Goal: Task Accomplishment & Management: Use online tool/utility

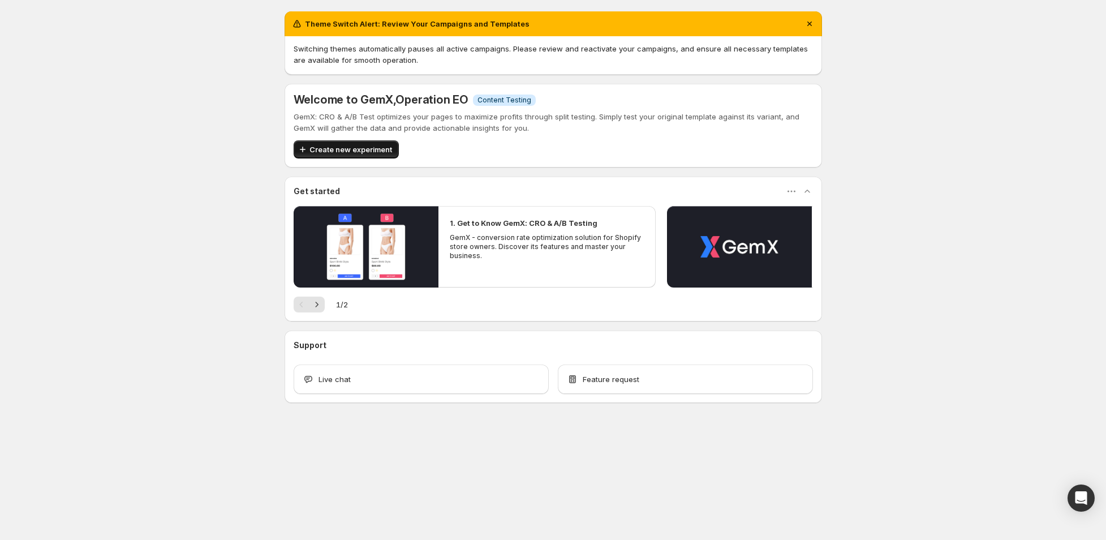
click at [360, 149] on span "Create new experiment" at bounding box center [350, 149] width 83 height 11
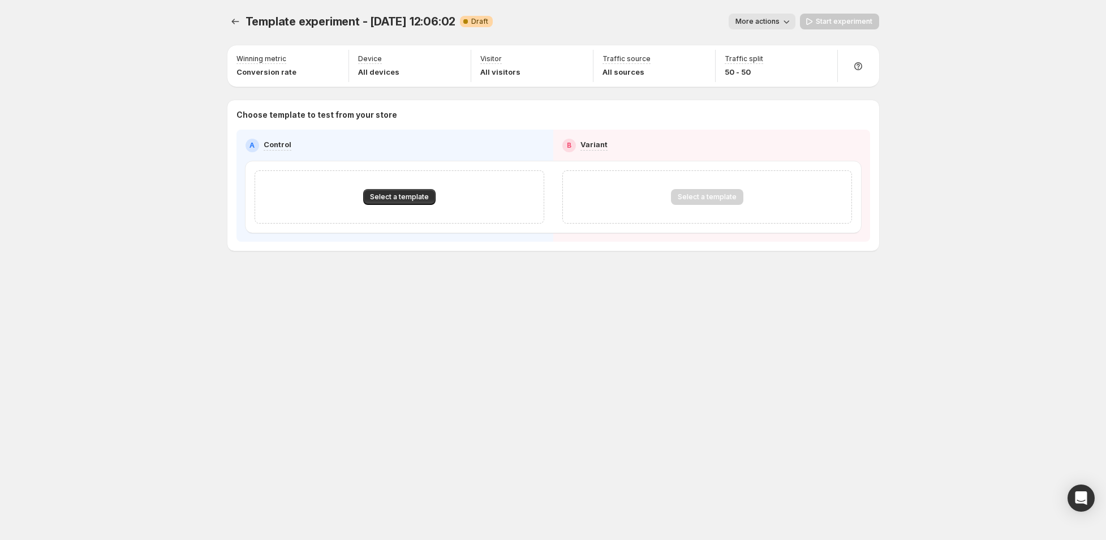
click at [342, 21] on span "Template experiment - [DATE] 12:06:02" at bounding box center [350, 22] width 210 height 14
click at [364, 22] on span "Template experiment - [DATE] 12:06:02" at bounding box center [350, 22] width 210 height 14
click at [412, 192] on button "Select a template" at bounding box center [399, 197] width 72 height 16
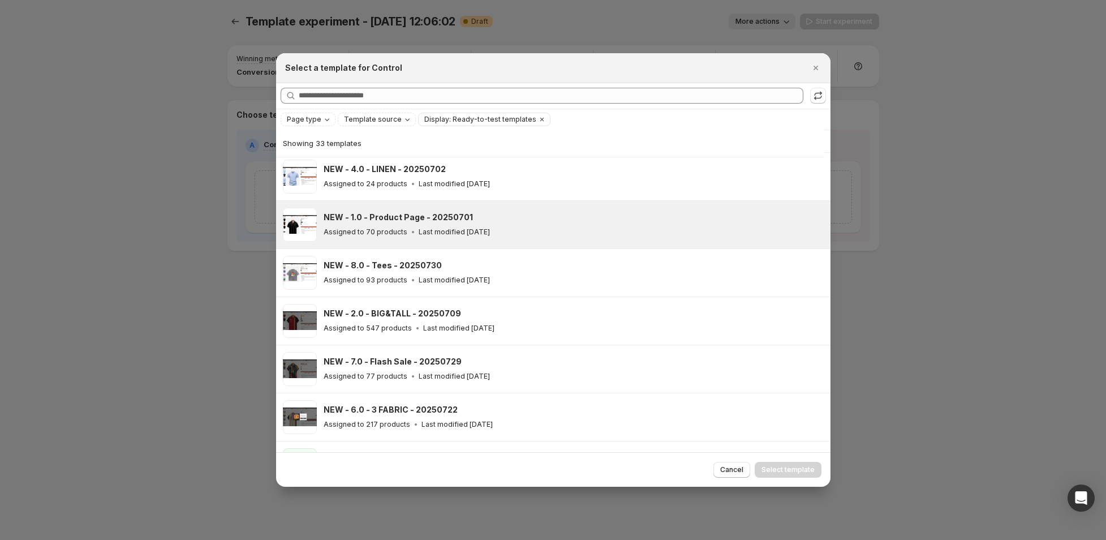
scroll to position [367, 0]
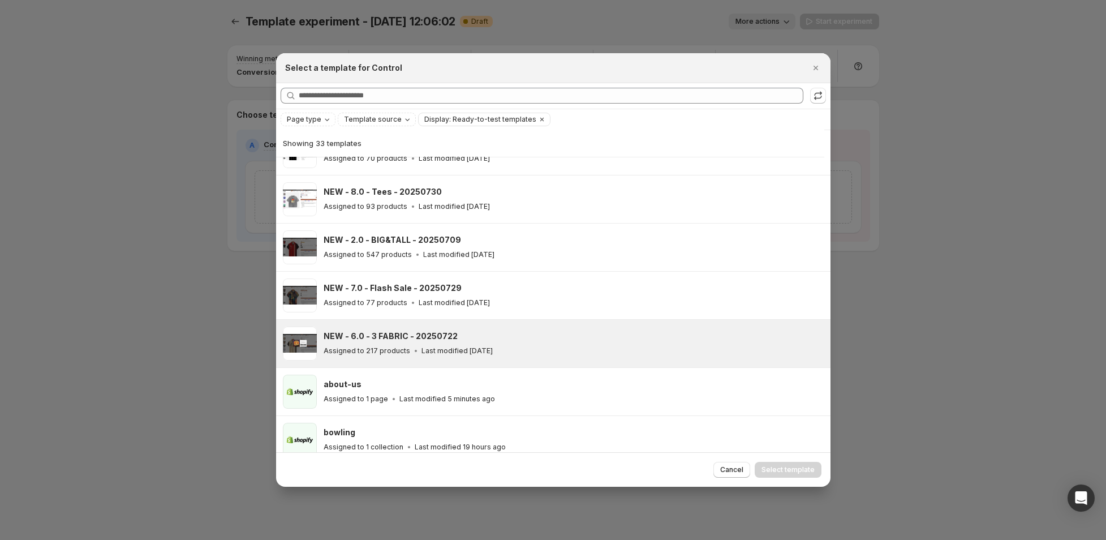
click at [414, 330] on h3 "NEW - 6.0 - 3 FABRIC - 20250722" at bounding box center [391, 335] width 134 height 11
click at [794, 468] on span "Select template" at bounding box center [787, 469] width 53 height 9
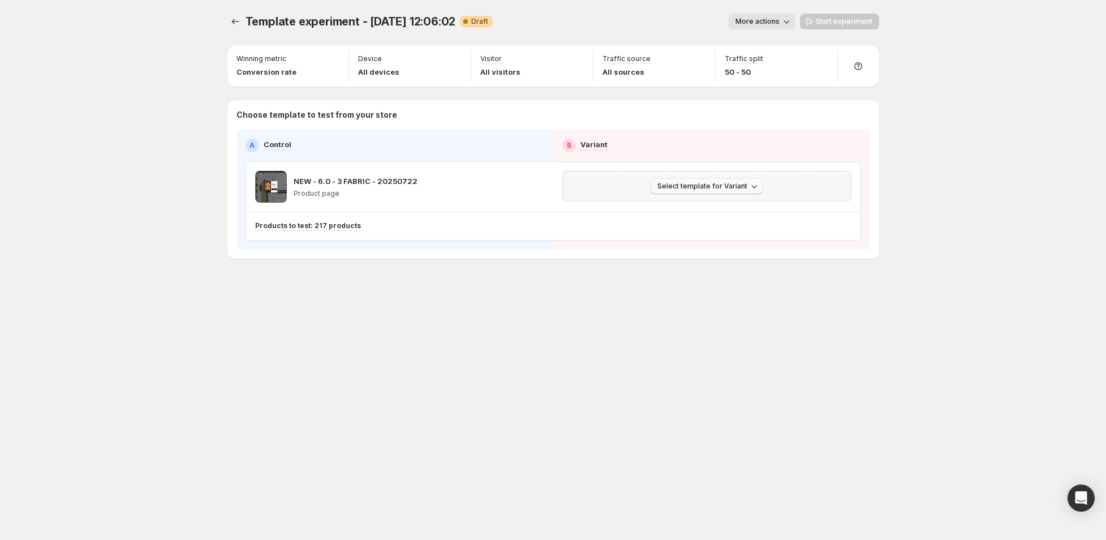
click at [727, 186] on span "Select template for Variant" at bounding box center [702, 186] width 90 height 9
click at [690, 341] on div "Template experiment - [DATE] 12:06:02. This page is ready Template experiment -…" at bounding box center [553, 270] width 679 height 540
click at [709, 191] on button "Select template for Variant" at bounding box center [707, 186] width 113 height 16
click at [714, 206] on span "Select an existing template" at bounding box center [699, 208] width 96 height 9
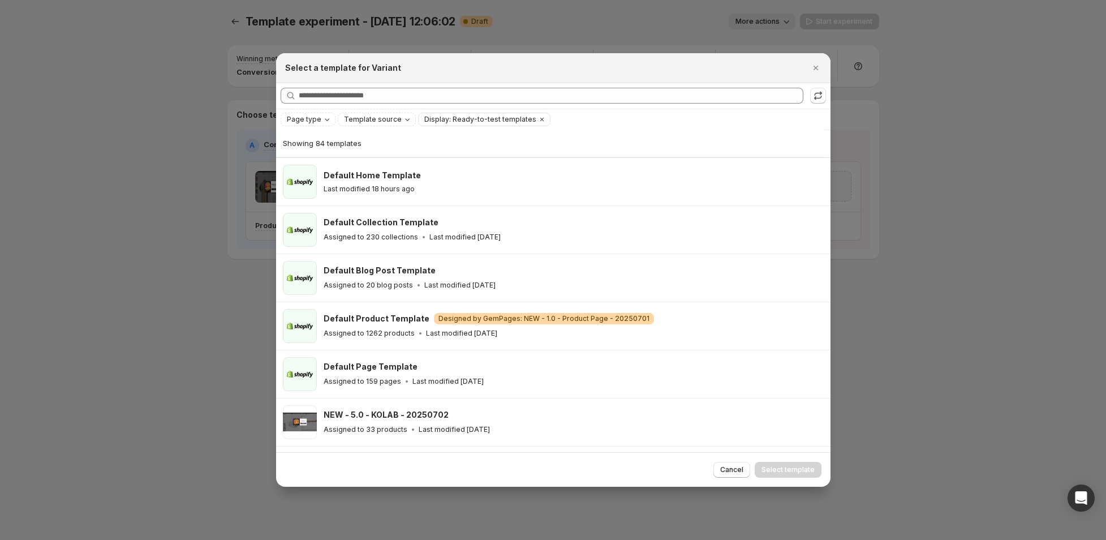
scroll to position [0, 0]
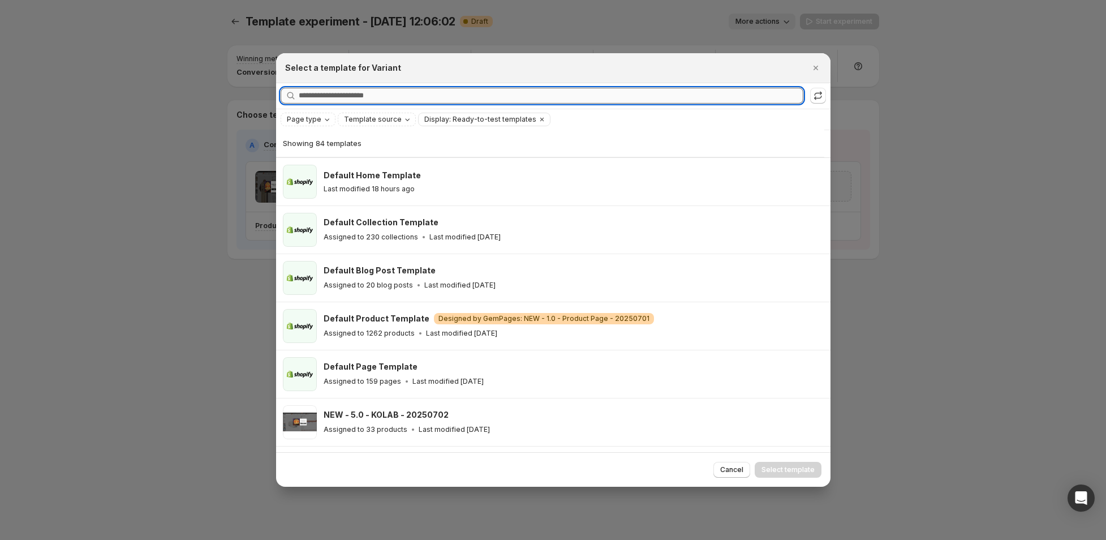
click at [369, 96] on input "Searching all templates" at bounding box center [551, 96] width 505 height 16
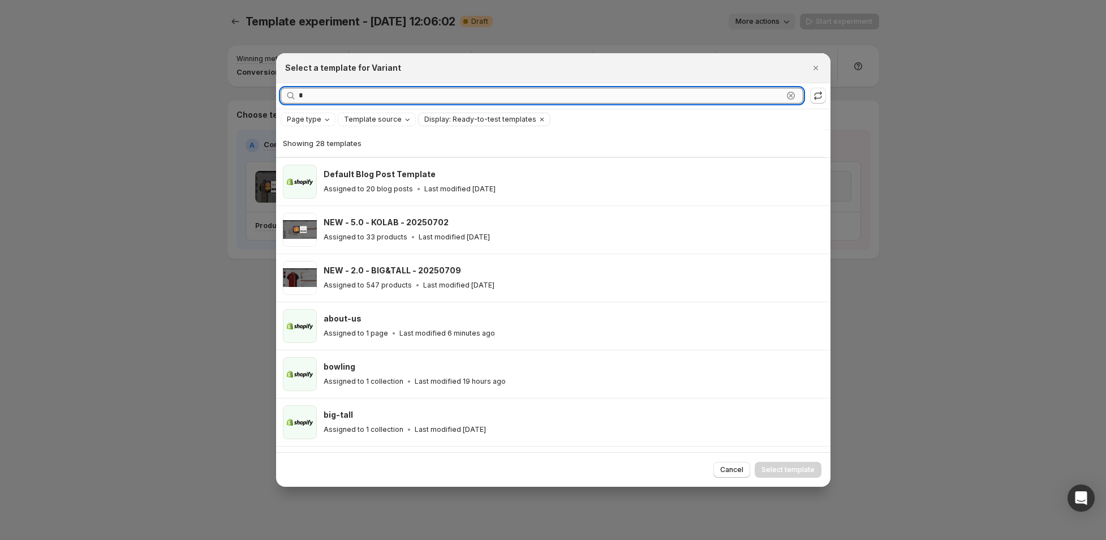
type input "*"
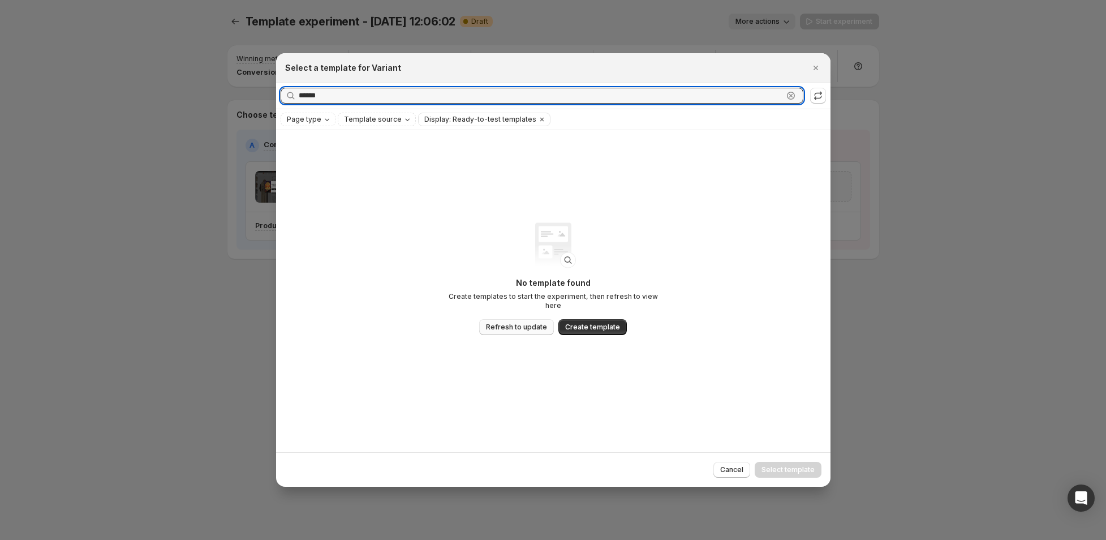
type input "******"
click at [519, 325] on span "Refresh to update" at bounding box center [516, 326] width 61 height 9
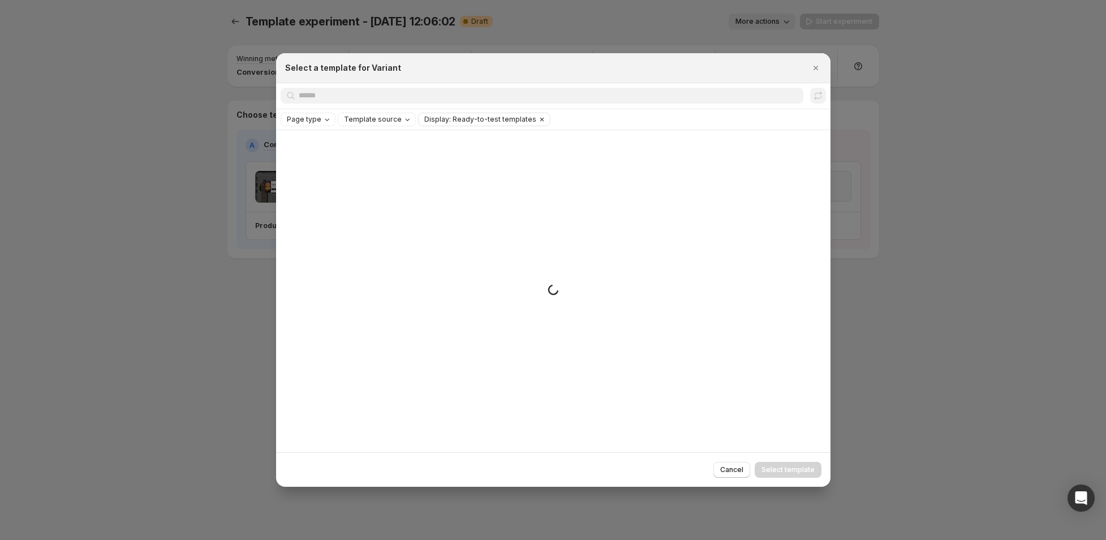
click at [537, 117] on icon "Clear" at bounding box center [541, 119] width 9 height 9
click at [732, 473] on span "Cancel" at bounding box center [731, 469] width 23 height 9
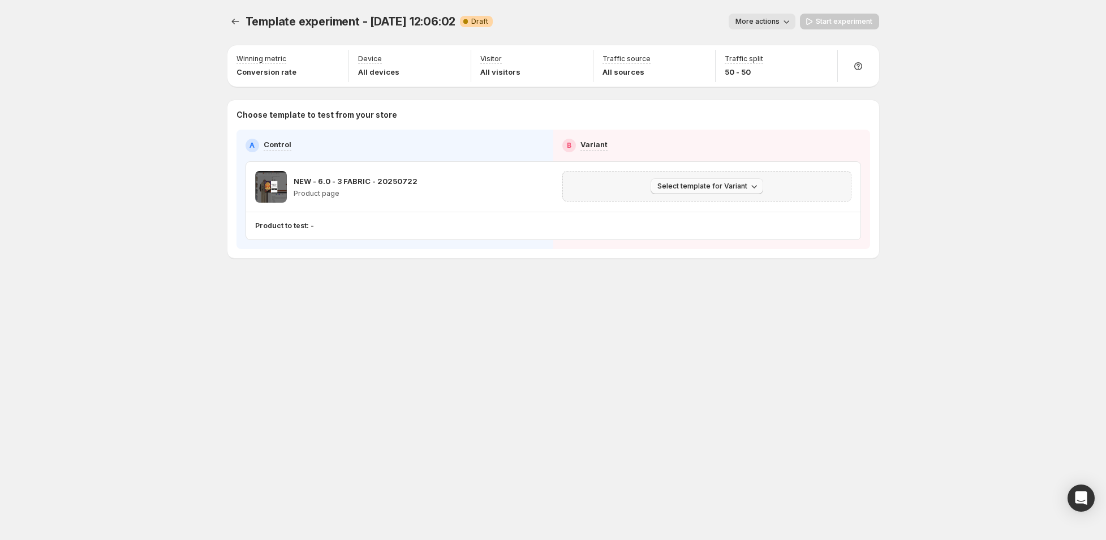
click at [702, 186] on span "Select template for Variant" at bounding box center [702, 186] width 90 height 9
click at [706, 205] on span "Select an existing template" at bounding box center [699, 208] width 96 height 9
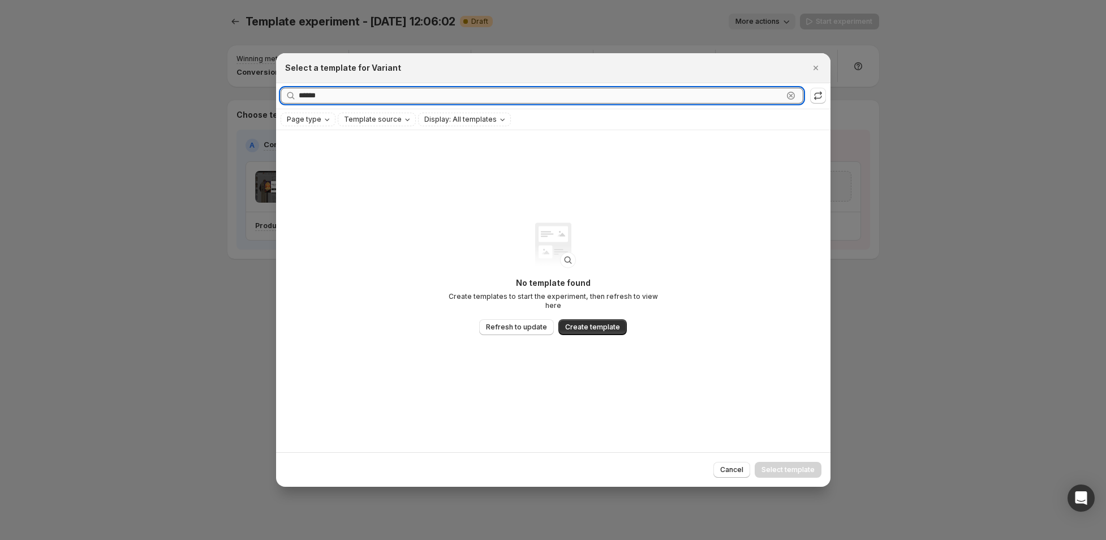
click at [352, 94] on input "******" at bounding box center [541, 96] width 484 height 16
click at [820, 69] on button "Close" at bounding box center [816, 68] width 16 height 16
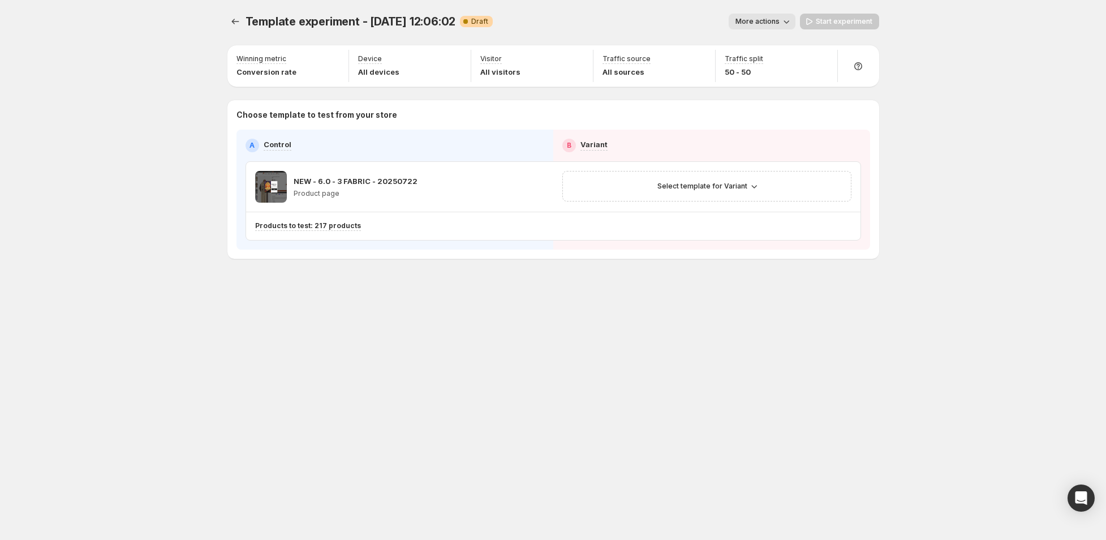
click at [873, 435] on div "Template experiment - [DATE] 12:06:02. This page is ready Template experiment -…" at bounding box center [553, 270] width 679 height 540
click at [669, 189] on span "Select template for Variant" at bounding box center [702, 186] width 90 height 9
click at [682, 211] on span "Select an existing template" at bounding box center [699, 208] width 96 height 9
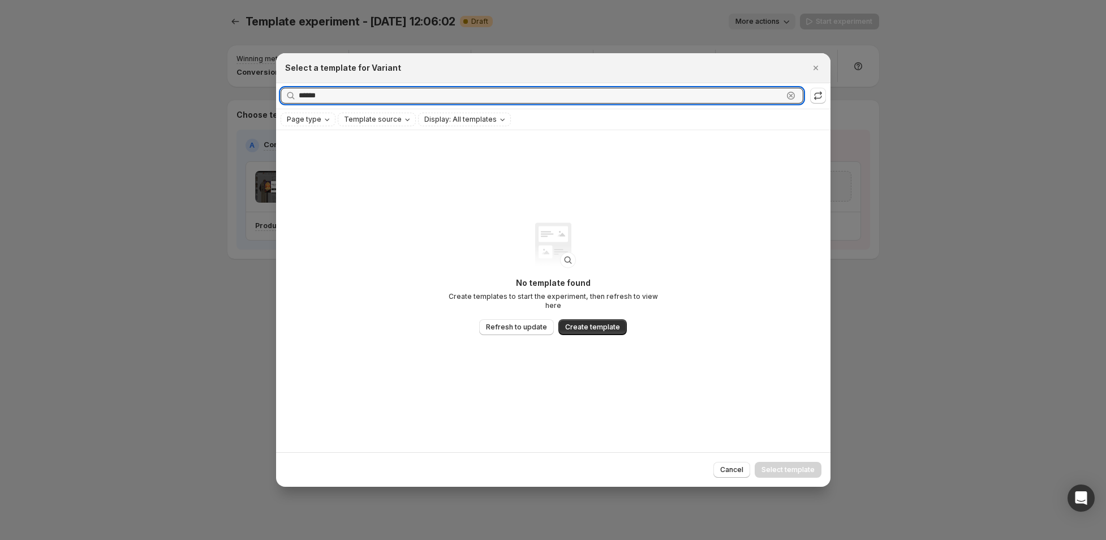
drag, startPoint x: 329, startPoint y: 94, endPoint x: 240, endPoint y: 95, distance: 88.8
click at [240, 539] on div "Select a template for Variant Searching all templates ****** Clear Page type Te…" at bounding box center [553, 540] width 1106 height 0
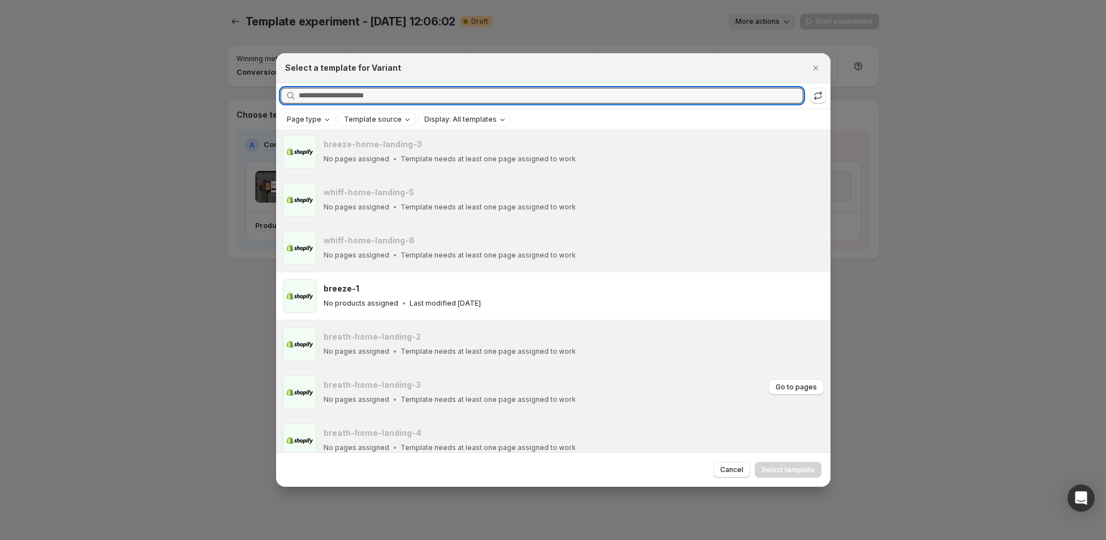
scroll to position [4808, 0]
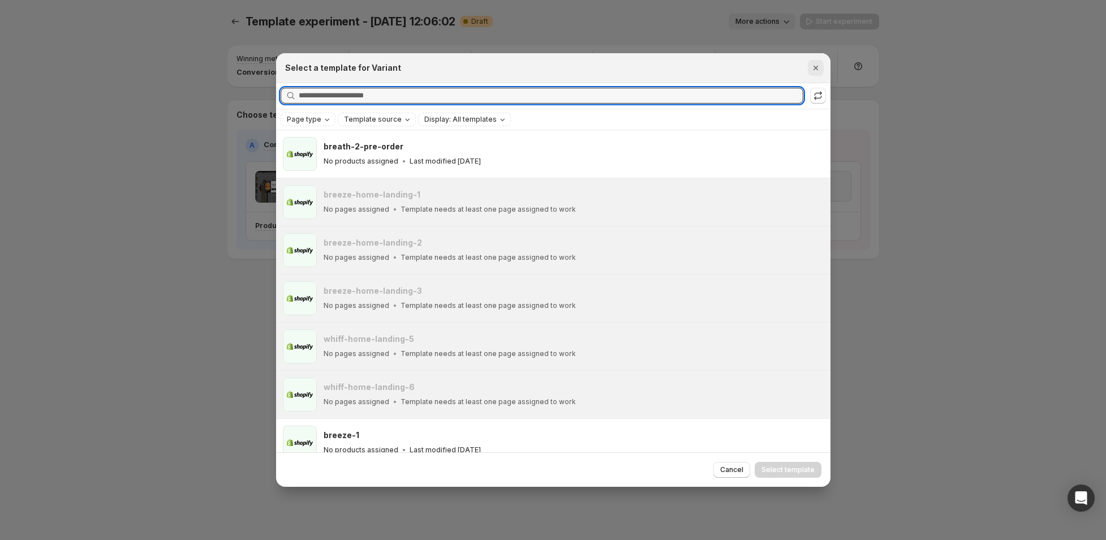
click at [818, 68] on icon "Close" at bounding box center [815, 67] width 11 height 11
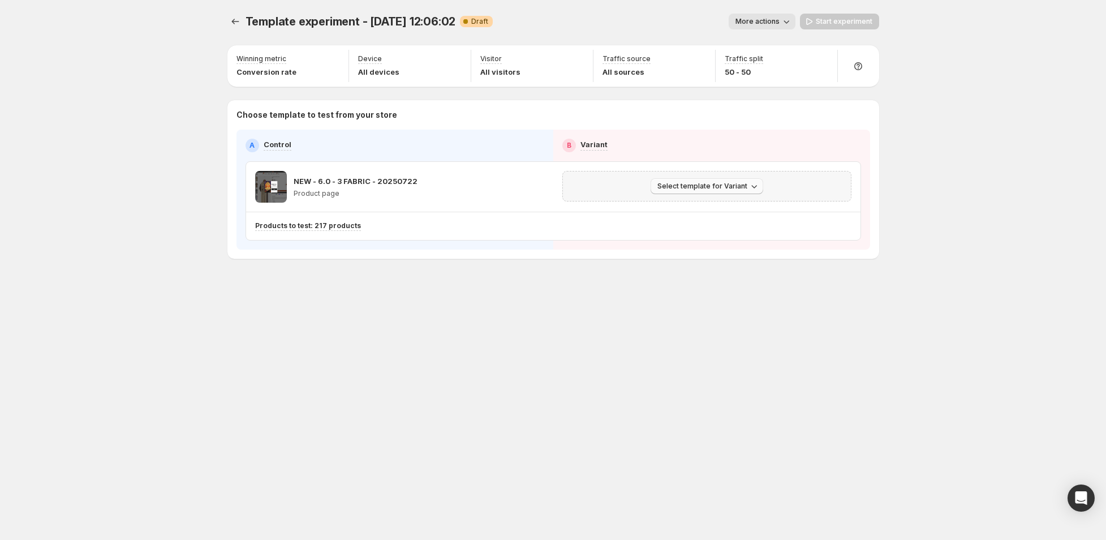
click at [739, 186] on span "Select template for Variant" at bounding box center [702, 186] width 90 height 9
click at [678, 210] on span "Select an existing template" at bounding box center [699, 208] width 96 height 9
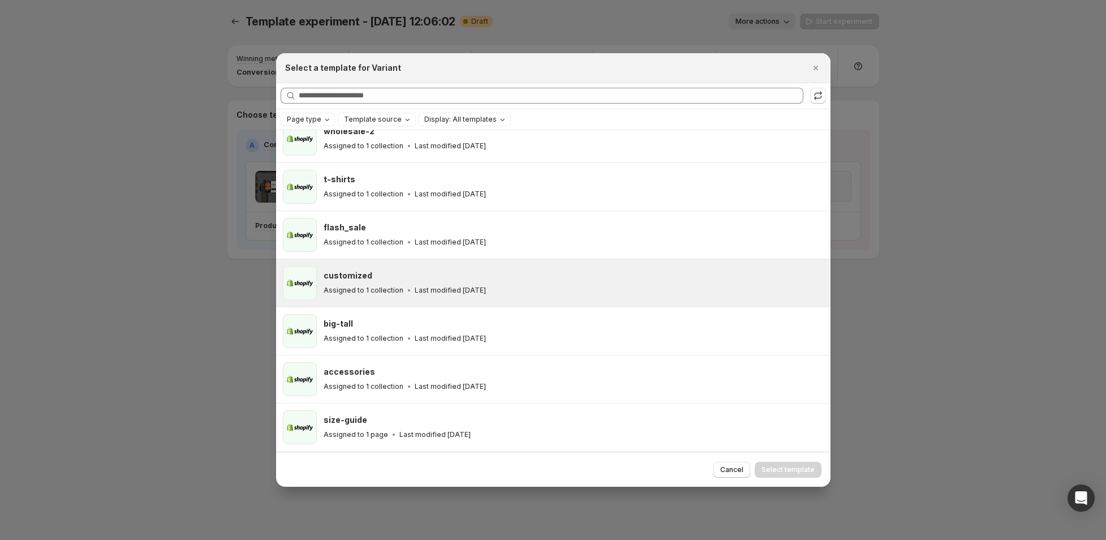
scroll to position [906, 0]
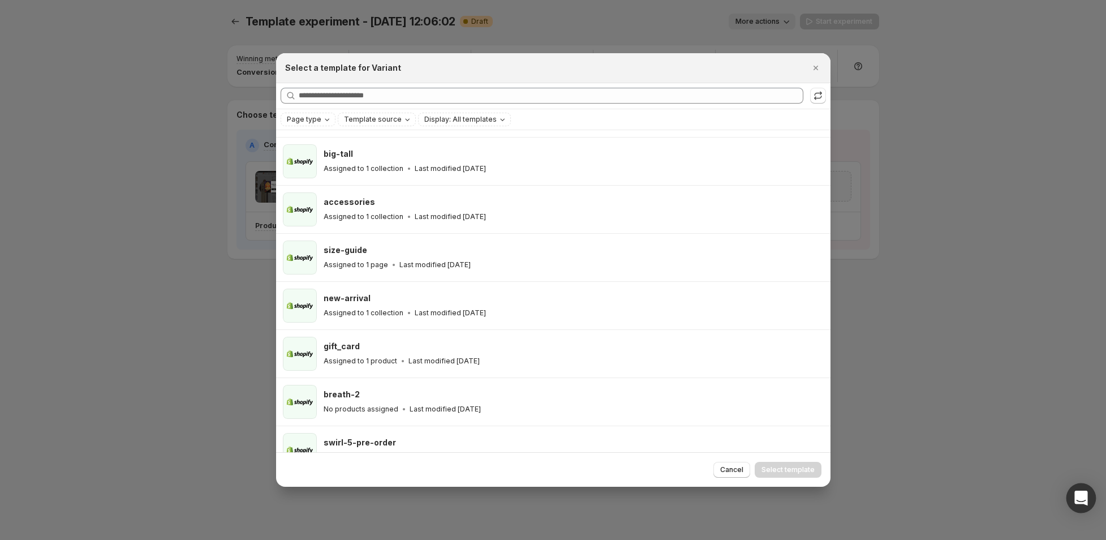
click at [1087, 496] on icon "Open Intercom Messenger" at bounding box center [1081, 497] width 15 height 15
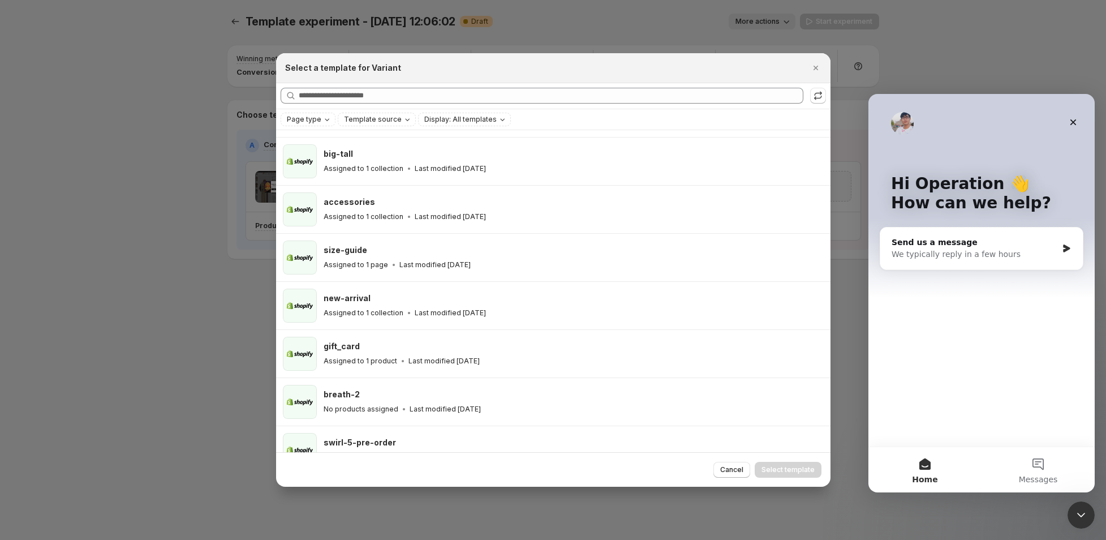
scroll to position [0, 0]
click at [1036, 464] on button "Messages" at bounding box center [1037, 469] width 113 height 45
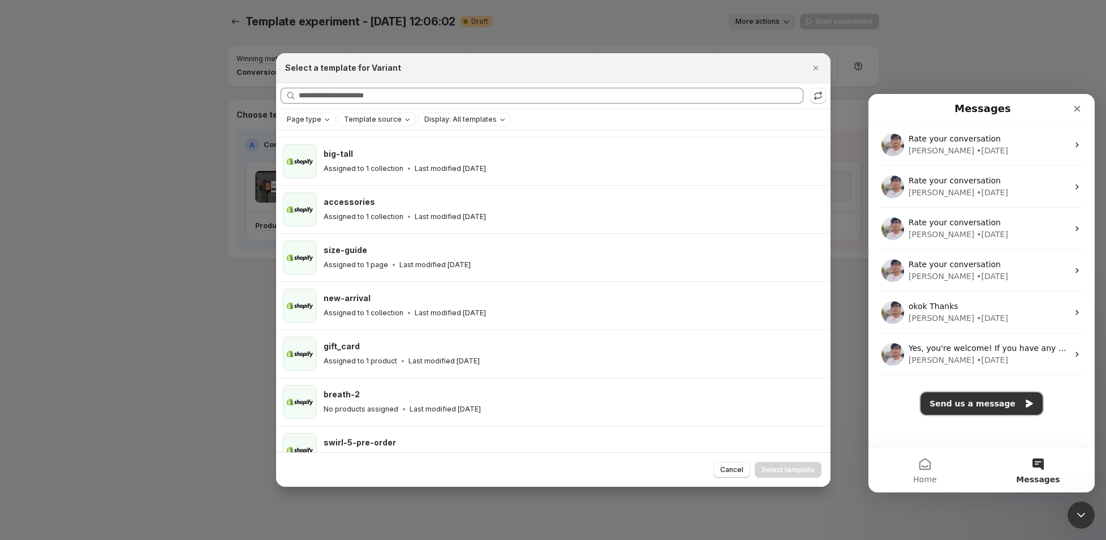
click at [960, 404] on button "Send us a message" at bounding box center [981, 403] width 122 height 23
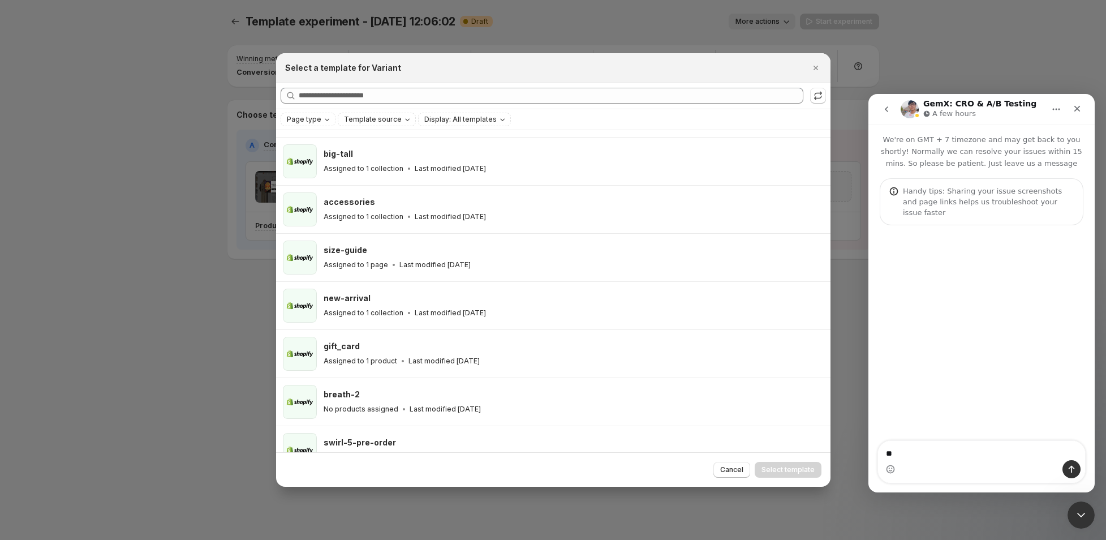
type textarea "*"
type textarea "**********"
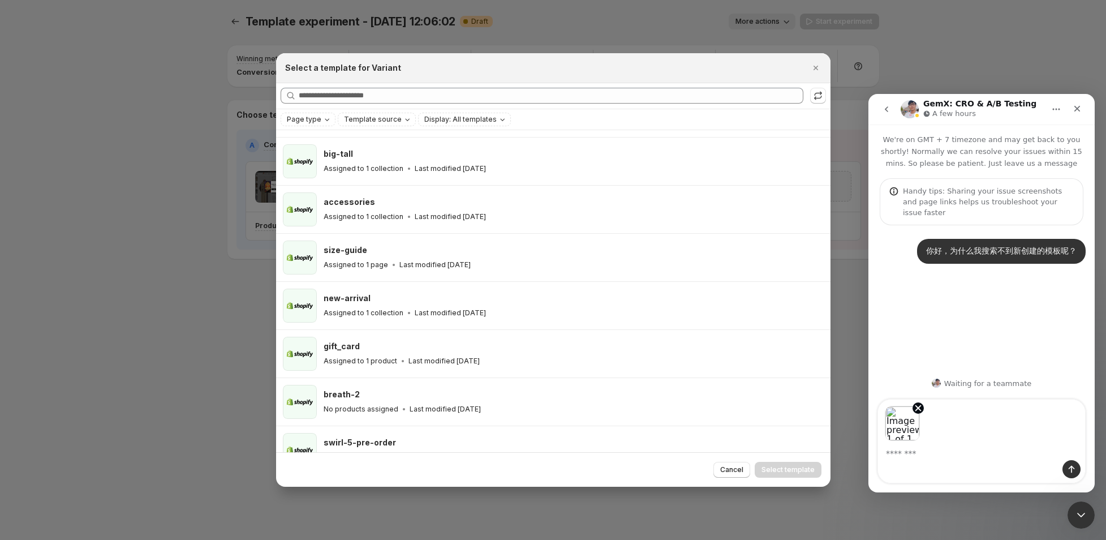
click at [941, 445] on textarea "Message…" at bounding box center [981, 450] width 207 height 19
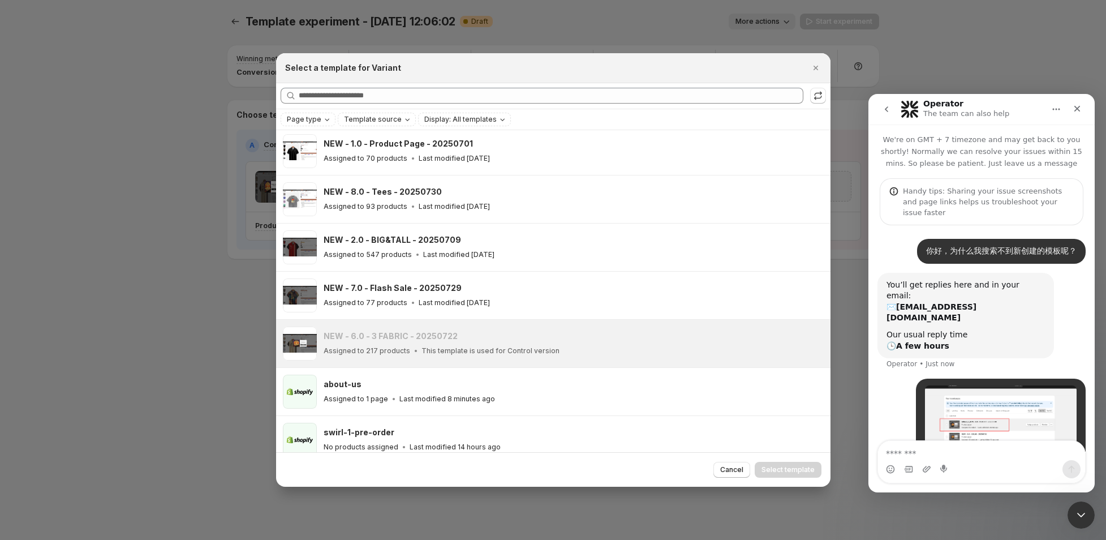
scroll to position [50, 0]
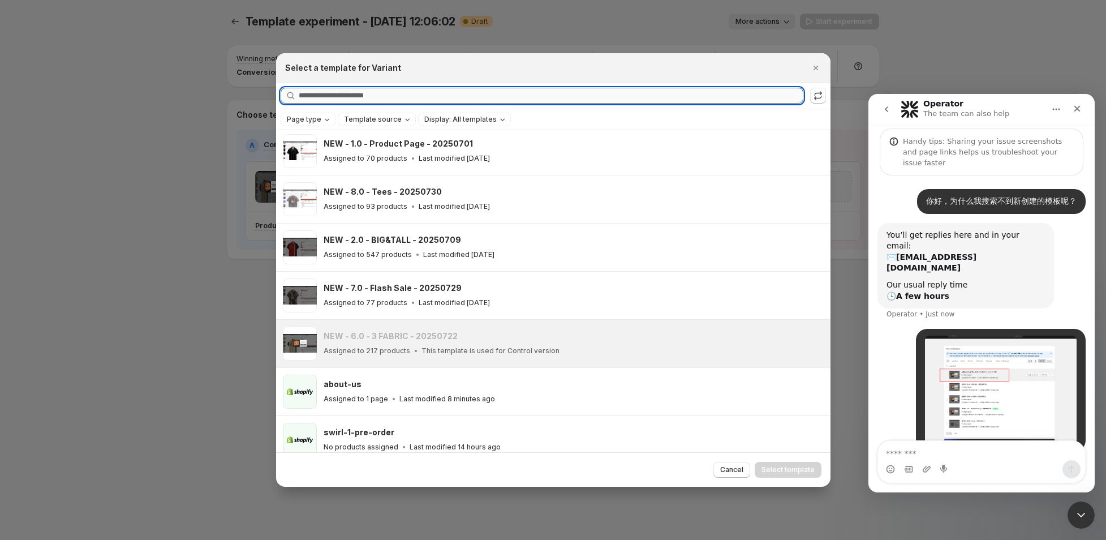
click at [369, 94] on input "Searching all templates" at bounding box center [551, 96] width 505 height 16
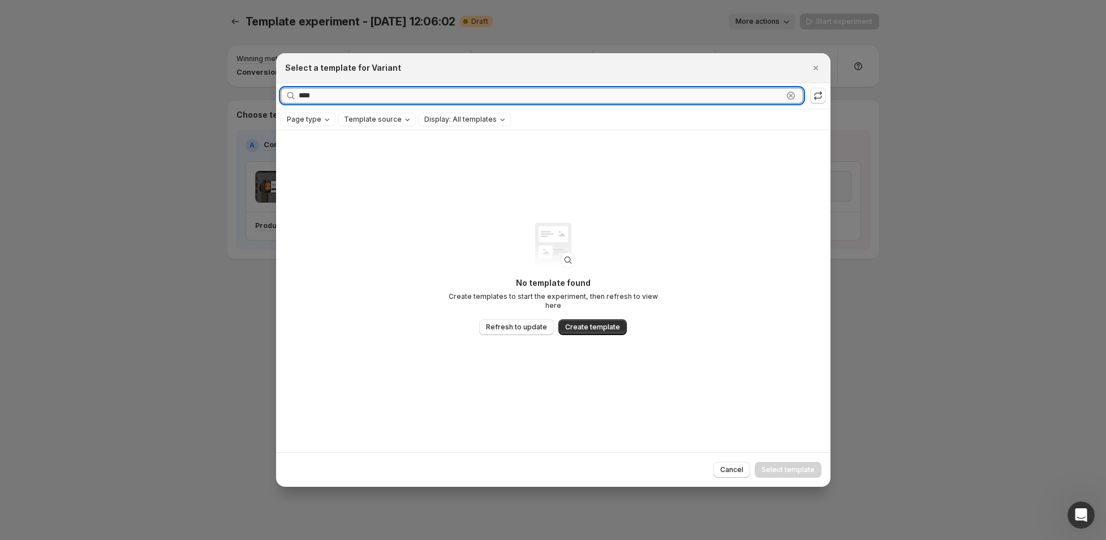
scroll to position [0, 0]
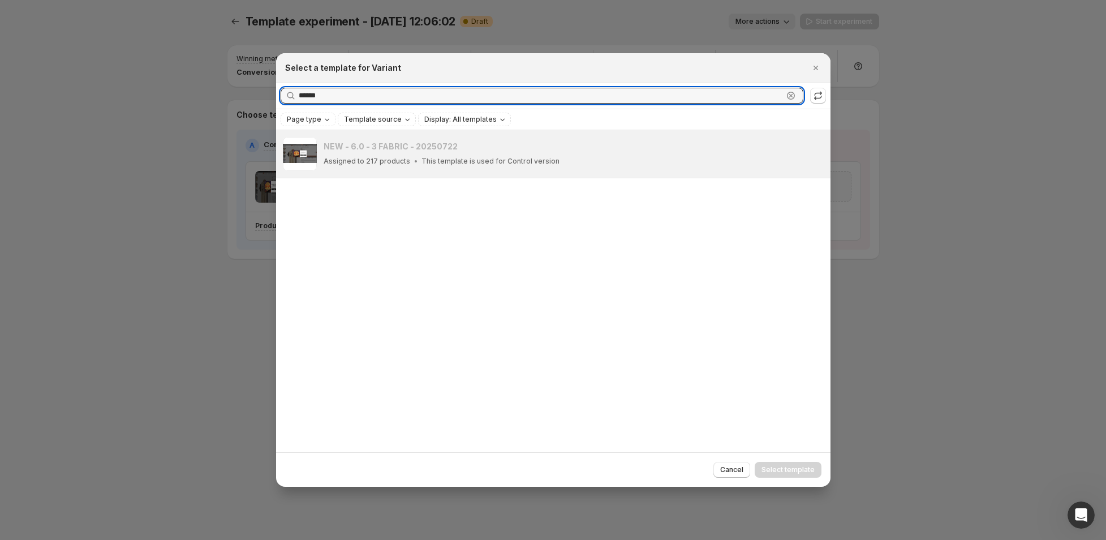
type input "******"
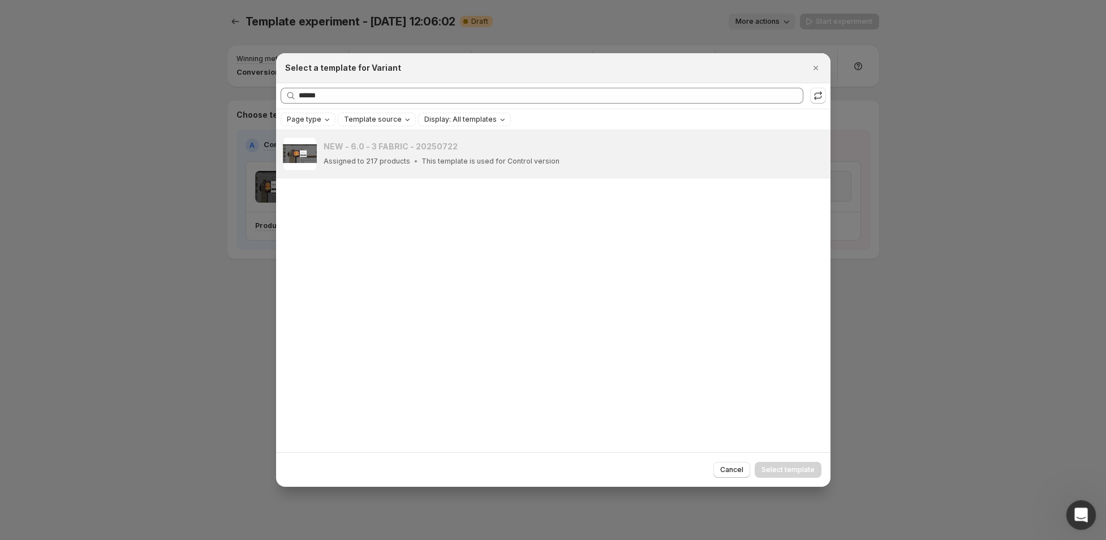
click at [1075, 513] on icon "Open Intercom Messenger" at bounding box center [1079, 513] width 19 height 19
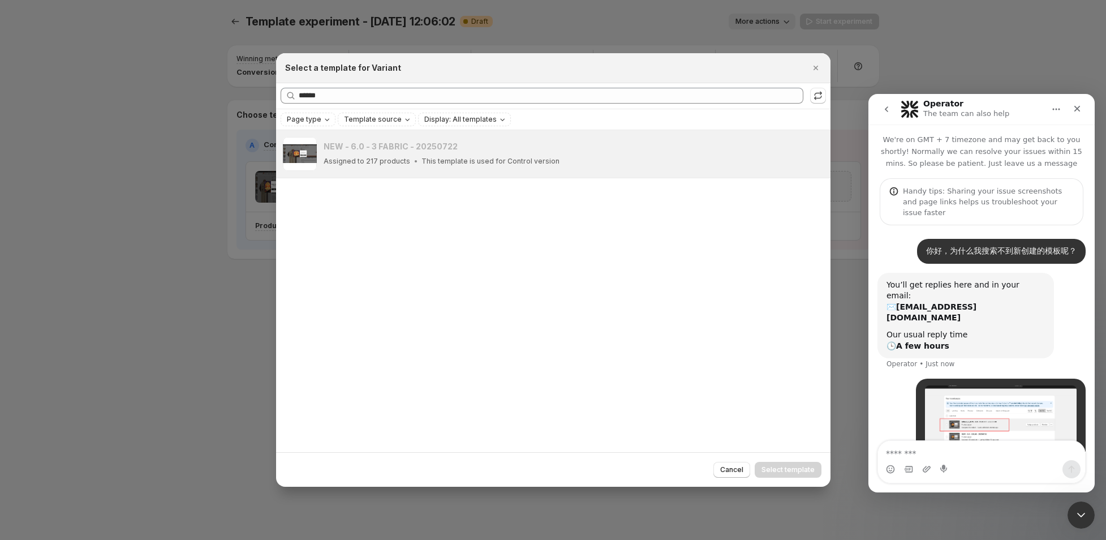
scroll to position [50, 0]
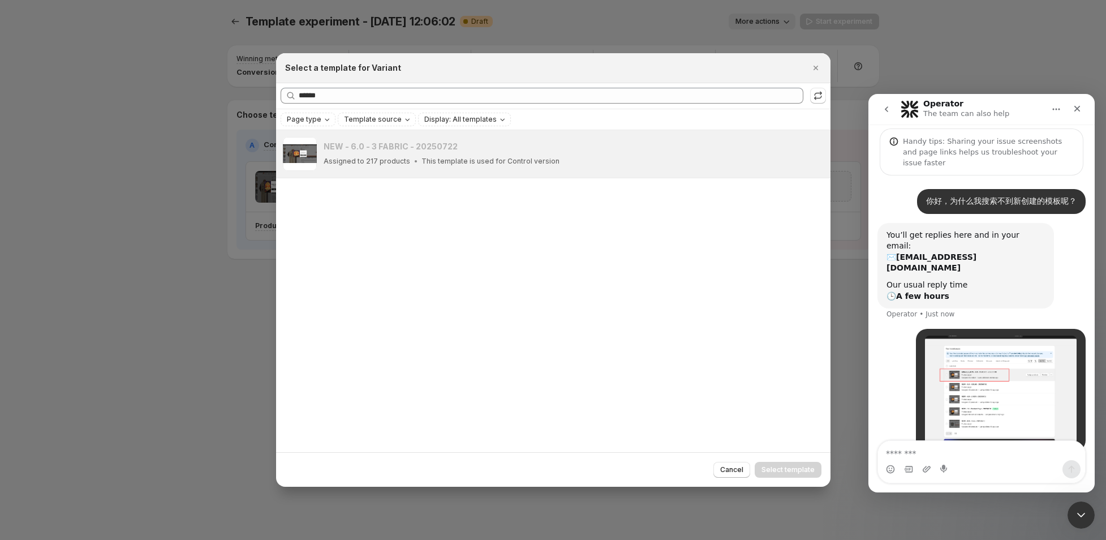
click at [951, 448] on textarea "Message…" at bounding box center [981, 450] width 207 height 19
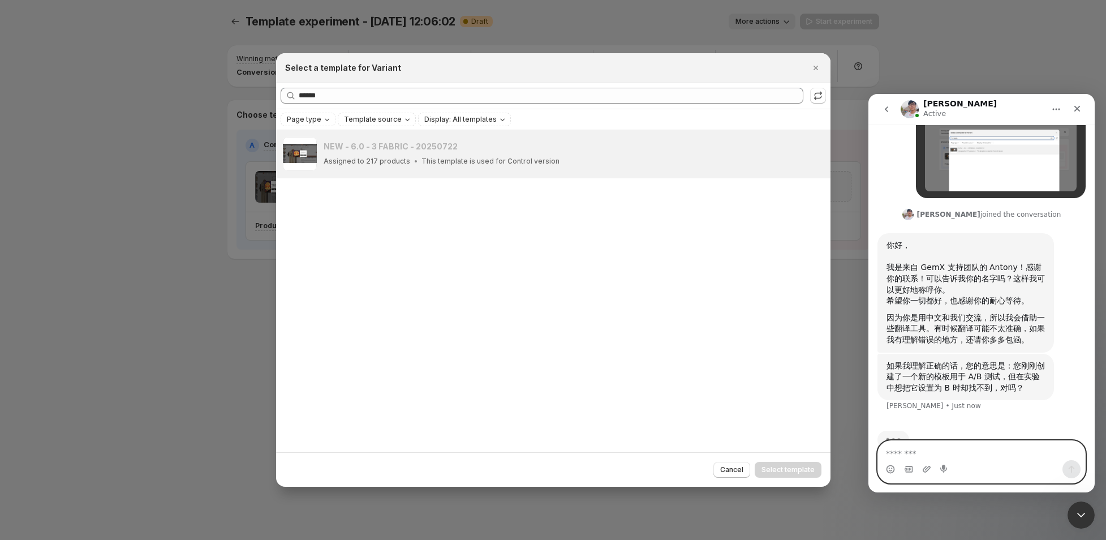
scroll to position [381, 0]
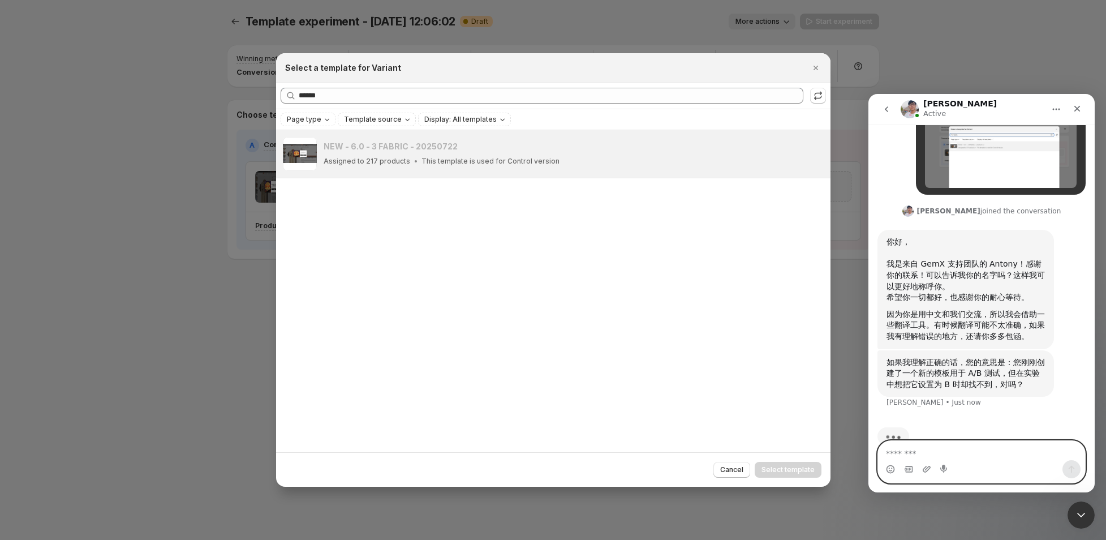
click at [950, 451] on textarea "Message…" at bounding box center [981, 450] width 207 height 19
type textarea "**"
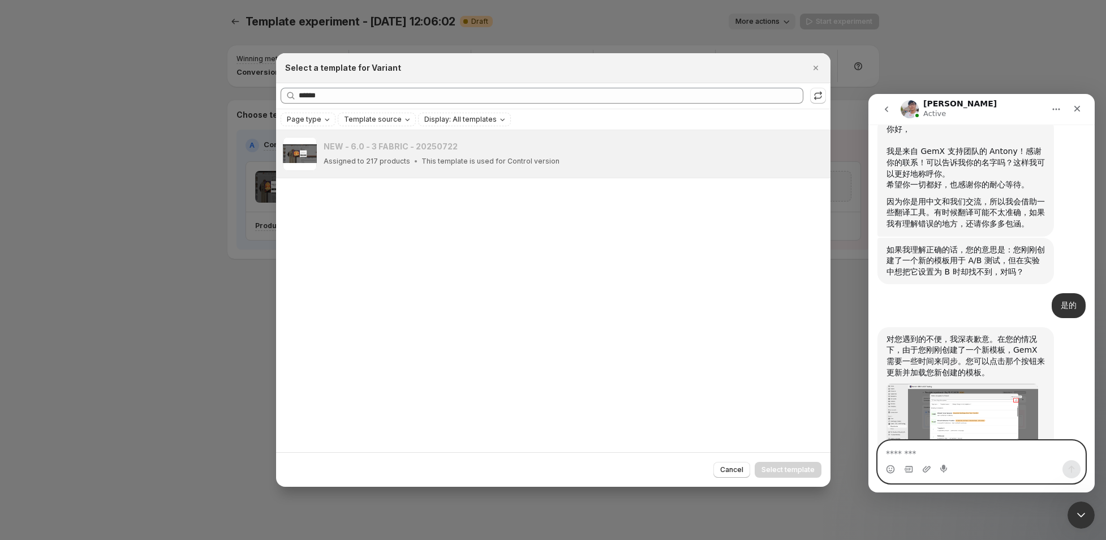
scroll to position [510, 0]
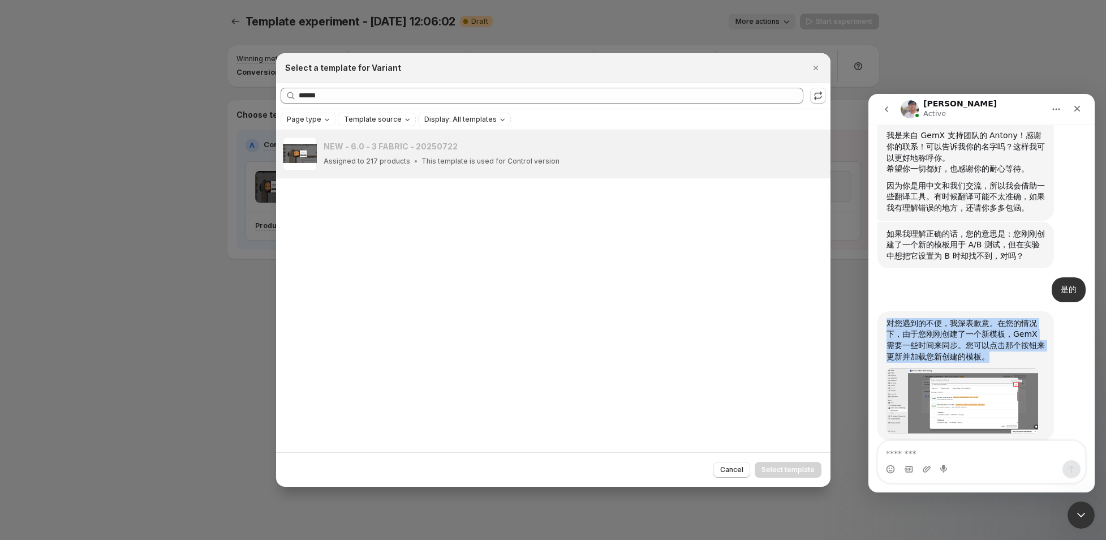
drag, startPoint x: 987, startPoint y: 333, endPoint x: 880, endPoint y: 299, distance: 112.0
click at [880, 311] on div "对您遇到的不便，我深表歉意。在您的情况下，由于您刚刚创建了一个新模板，GemX 需要一些时间来同步。您可以点击那个按钮来更新并加载您新创建的模板。 [PERS…" at bounding box center [965, 375] width 176 height 129
click at [1009, 379] on img "Antony says…" at bounding box center [962, 401] width 152 height 66
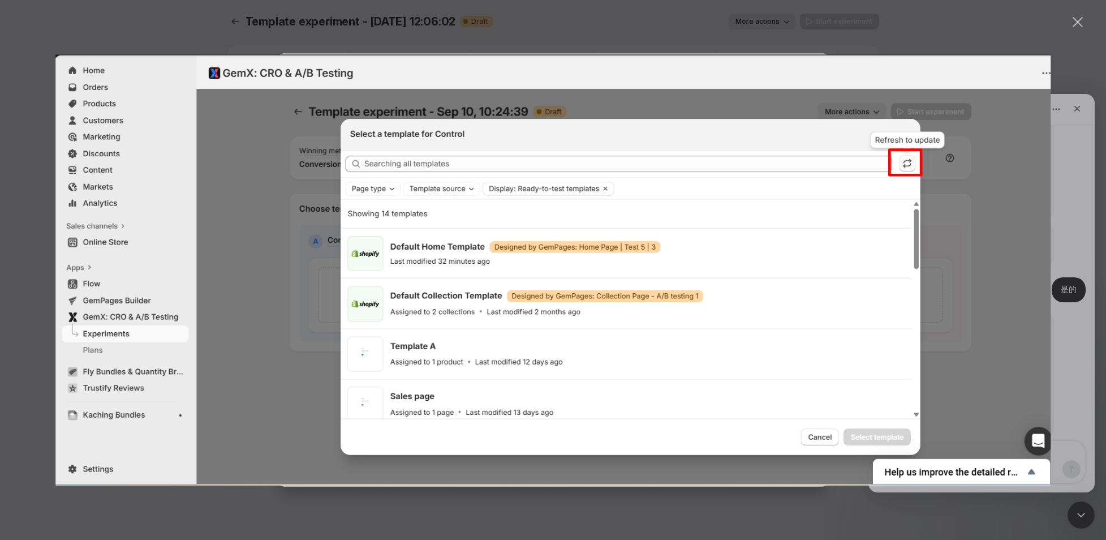
click at [1076, 23] on div "Close" at bounding box center [1077, 22] width 11 height 11
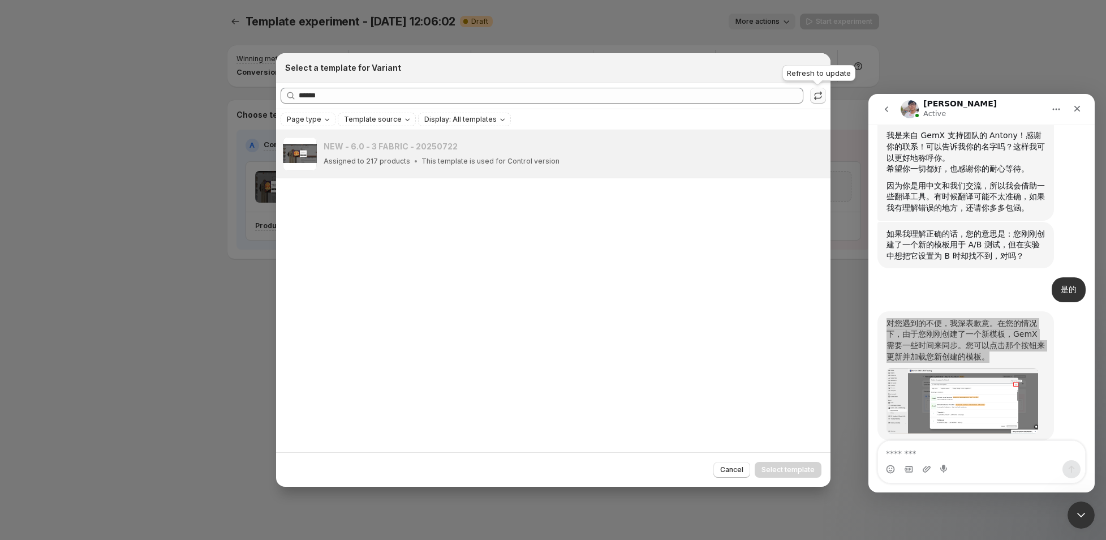
click at [822, 93] on icon ":rf:" at bounding box center [817, 95] width 11 height 11
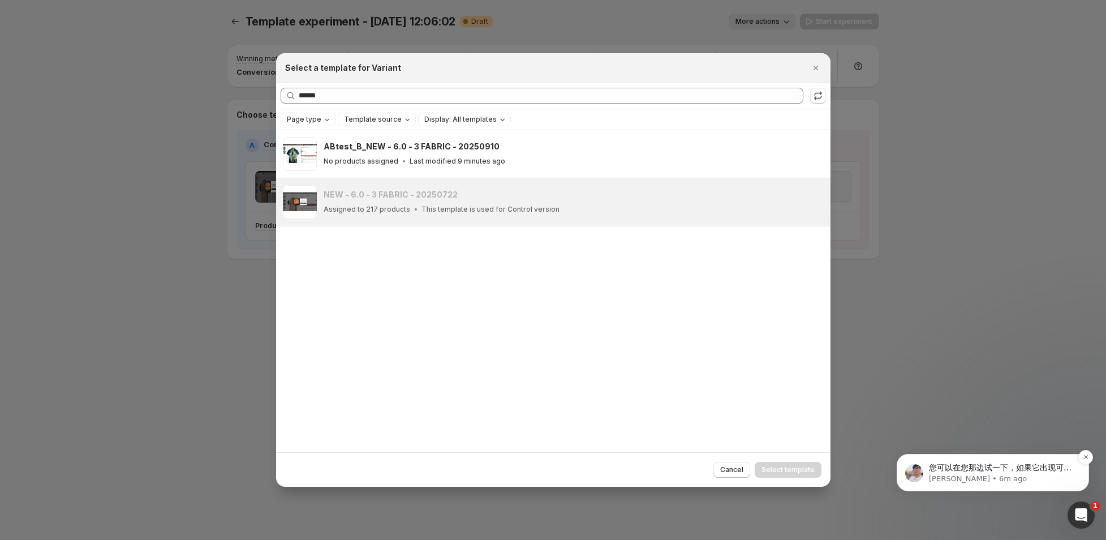
click at [1003, 472] on p "您可以在您那边试一下，如果它出现可以选择的话，请告诉我" at bounding box center [1002, 467] width 146 height 11
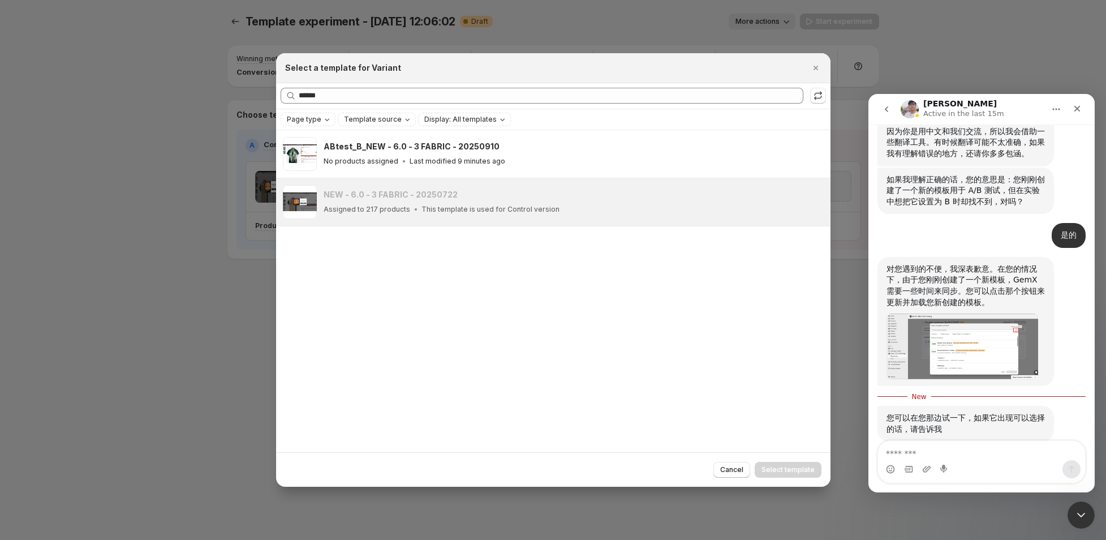
scroll to position [565, 0]
click at [925, 456] on textarea "Message…" at bounding box center [981, 450] width 207 height 19
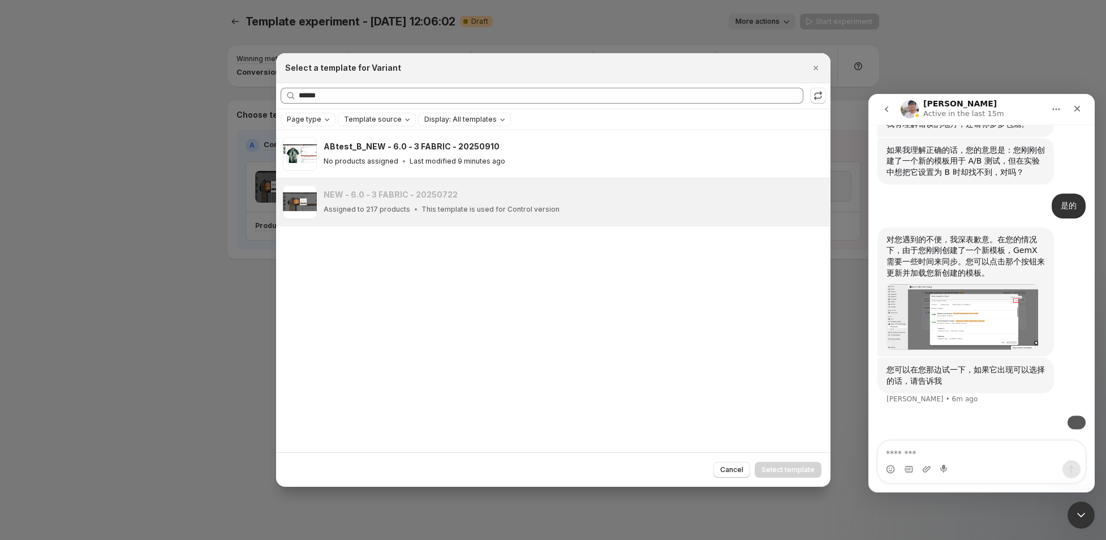
scroll to position [626, 0]
type textarea "**"
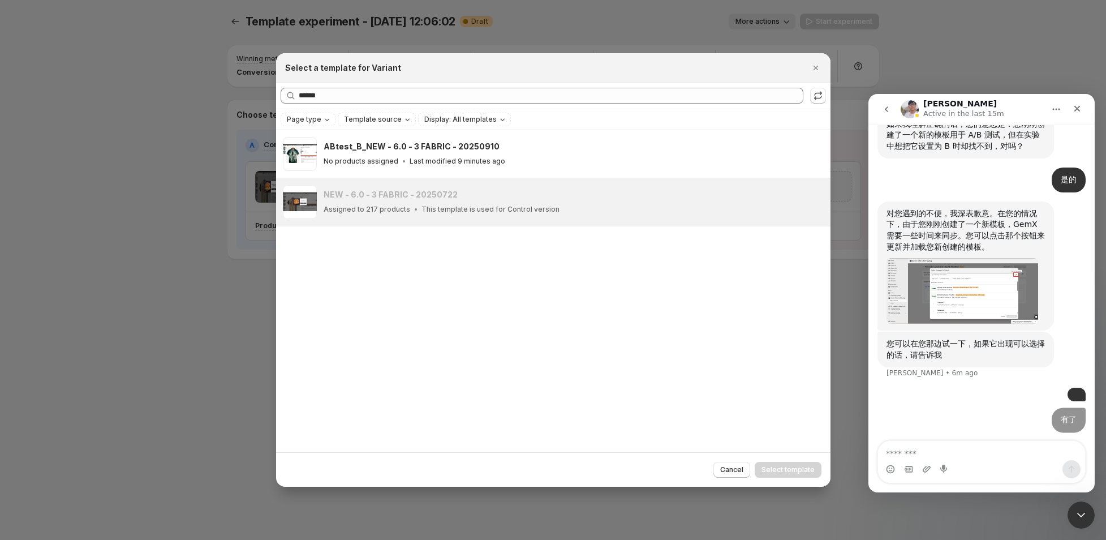
scroll to position [652, 0]
type textarea "**"
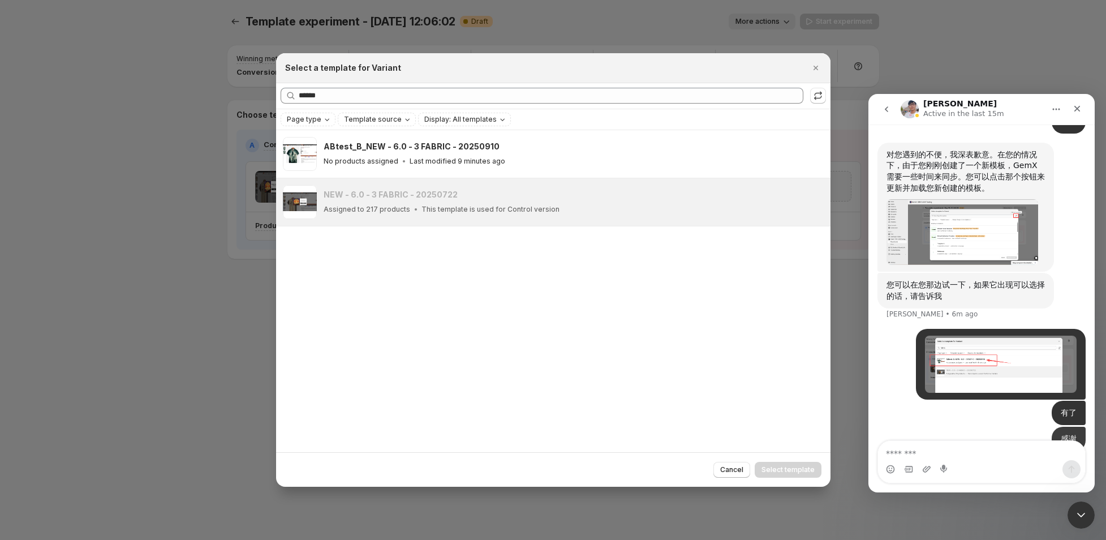
scroll to position [677, 0]
click at [598, 294] on div "ABtest_B_NEW - 6.0 - 3 FABRIC - 20250910 No products assigned Last modified 9 m…" at bounding box center [553, 291] width 554 height 322
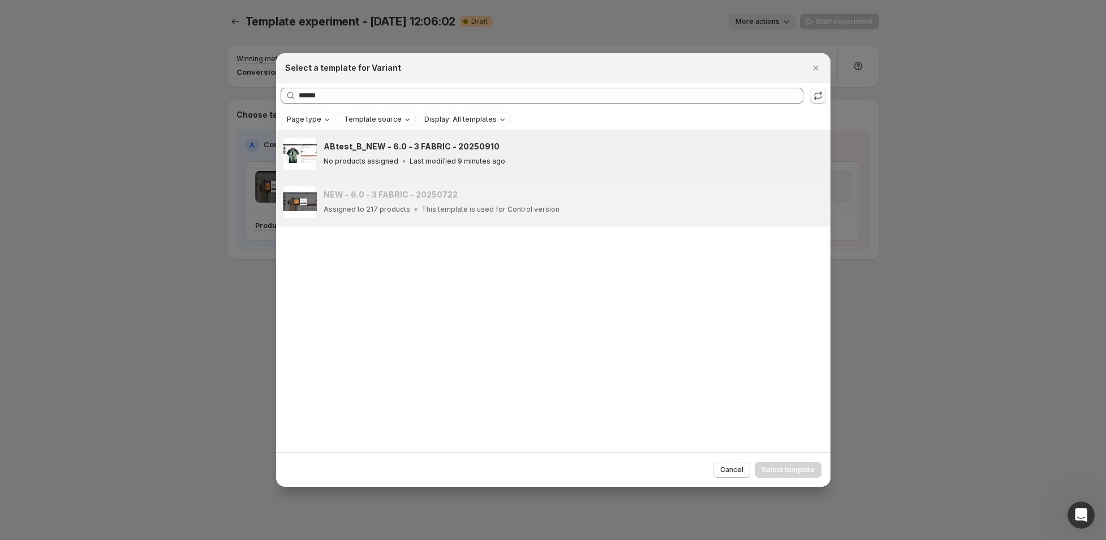
click at [395, 146] on h3 "ABtest_B_NEW - 6.0 - 3 FABRIC - 20250910" at bounding box center [412, 146] width 176 height 11
click at [799, 471] on span "Select template" at bounding box center [787, 469] width 53 height 9
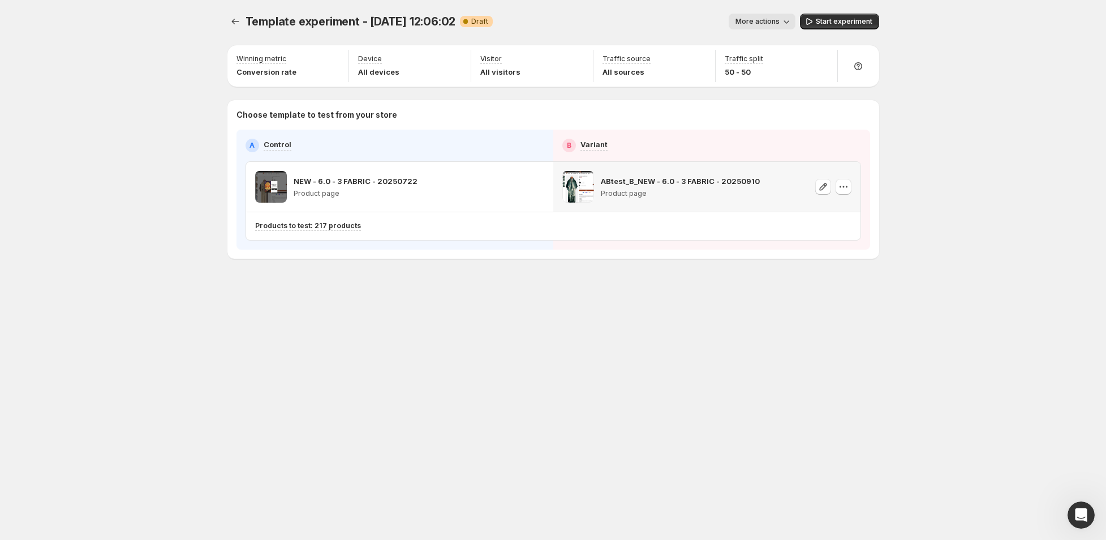
click at [778, 25] on span "More actions" at bounding box center [757, 21] width 44 height 9
click at [766, 68] on span "Rename" at bounding box center [780, 64] width 55 height 11
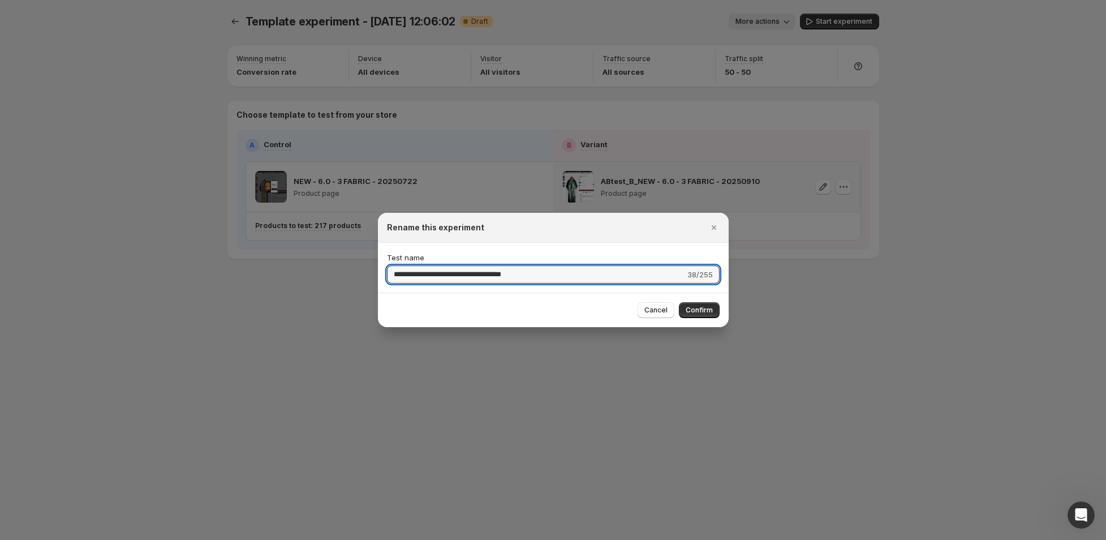
drag, startPoint x: 467, startPoint y: 276, endPoint x: 318, endPoint y: 267, distance: 149.0
click at [318, 539] on div "**********" at bounding box center [553, 540] width 1106 height 0
type input "**********"
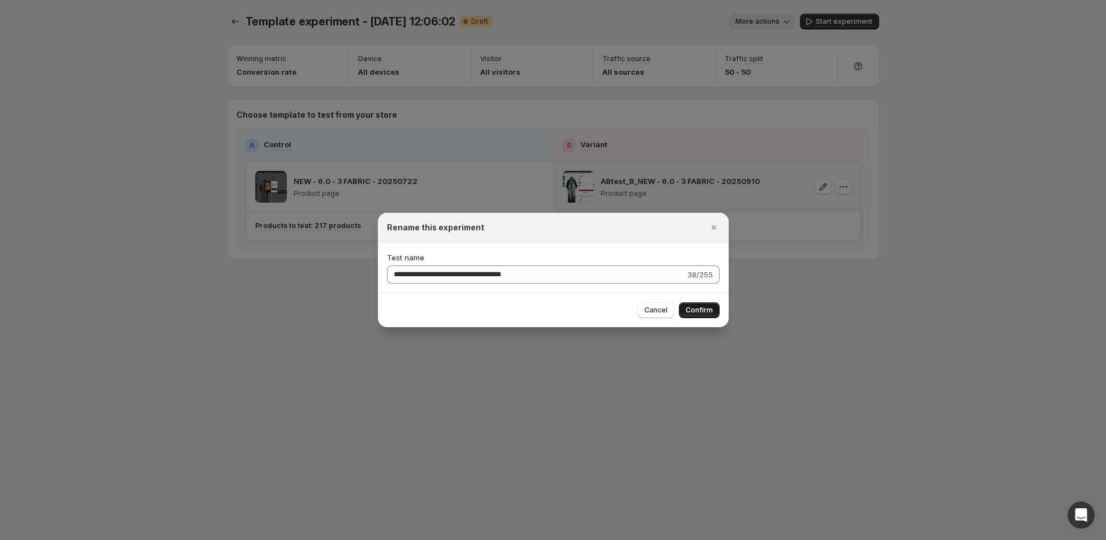
click at [705, 308] on span "Confirm" at bounding box center [699, 309] width 27 height 9
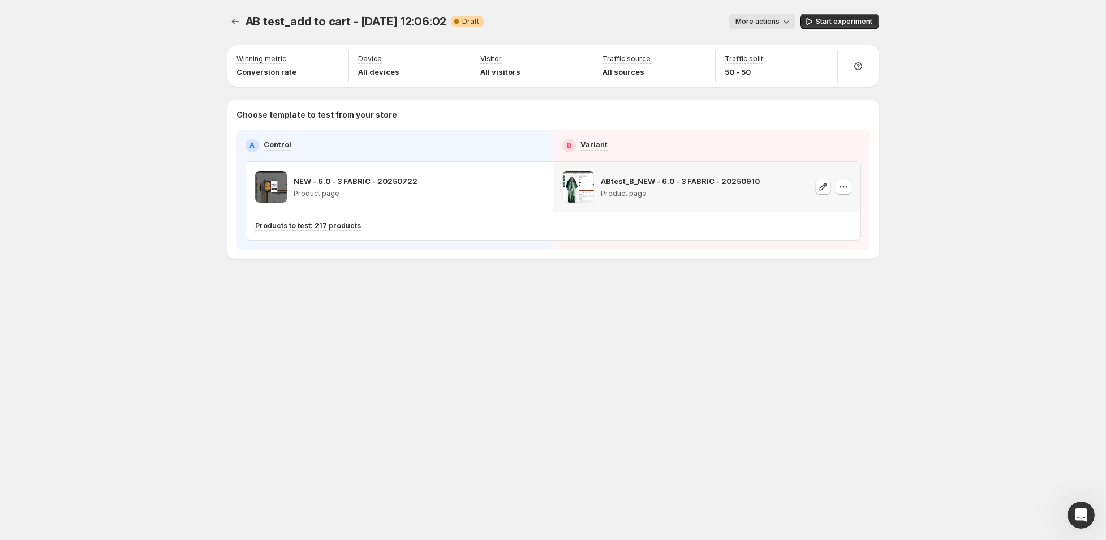
click at [483, 322] on div "AB test_add to cart - [DATE] 12:06:02. This page is ready AB test_add to cart -…" at bounding box center [553, 270] width 679 height 540
drag, startPoint x: 346, startPoint y: 22, endPoint x: 246, endPoint y: 21, distance: 99.6
click at [246, 21] on span "AB test_add to cart - [DATE] 12:06:02" at bounding box center [345, 22] width 201 height 14
copy span "AB test_add to cart"
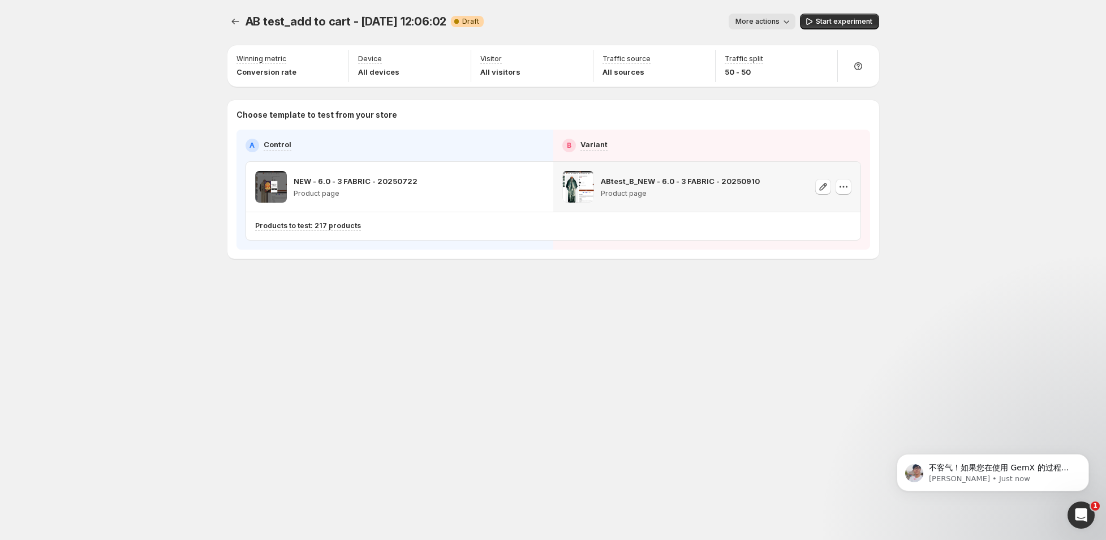
click at [453, 406] on div "AB test_add to cart - [DATE] 12:06:02. This page is ready AB test_add to cart -…" at bounding box center [553, 270] width 679 height 540
click at [965, 253] on div "AB test_add to cart - [DATE] 12:06:02. This page is ready AB test_add to cart -…" at bounding box center [553, 270] width 1106 height 540
click at [1025, 471] on p "不客气！如果您在使用 GemX 的过程中有任何问题或疑虑，请随时联系我们，我很乐意为您提供帮助。" at bounding box center [1002, 467] width 146 height 11
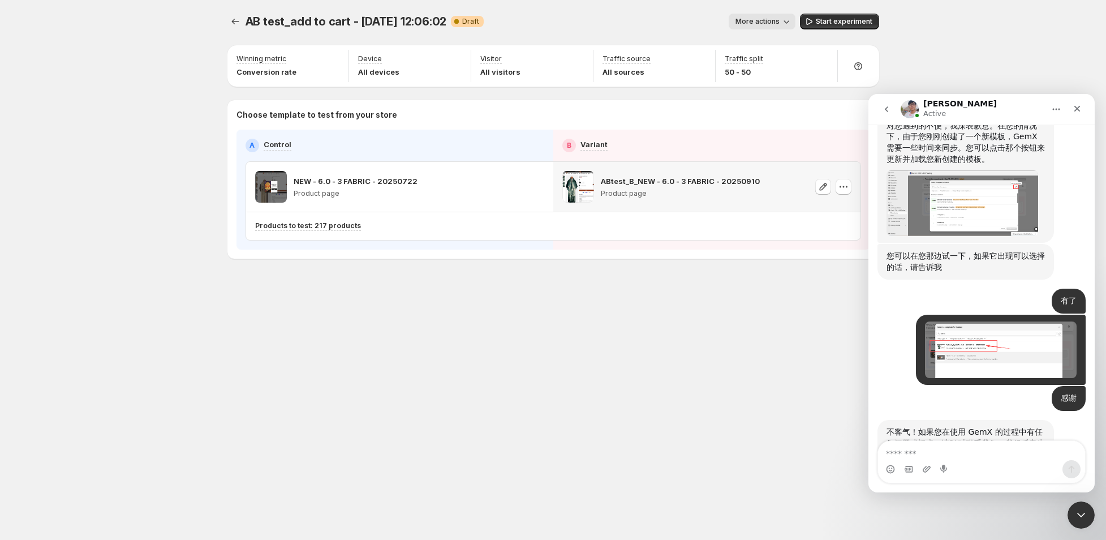
scroll to position [733, 0]
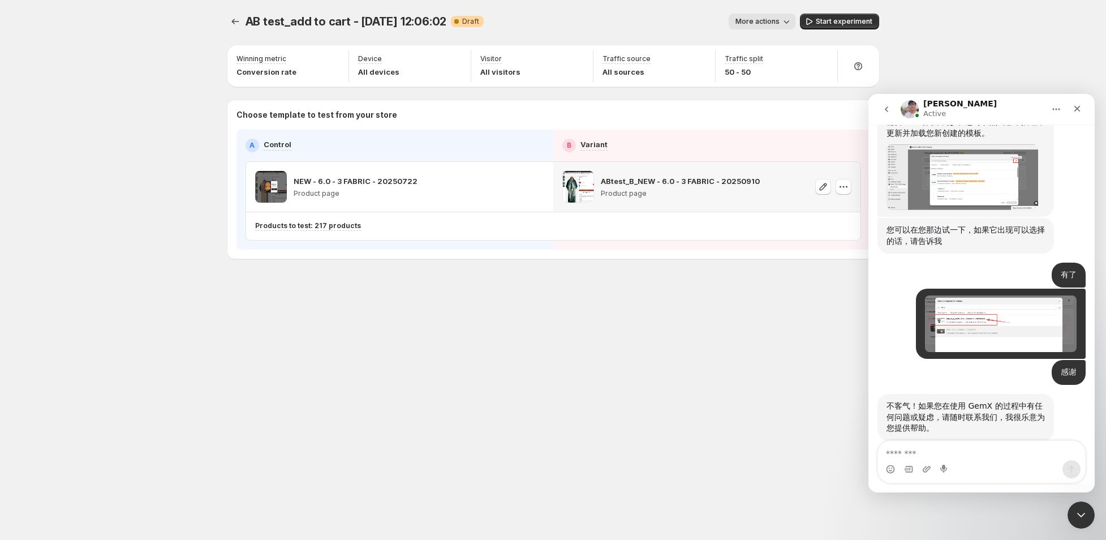
click at [727, 359] on div "AB test_add to cart - [DATE] 12:06:02. This page is ready AB test_add to cart -…" at bounding box center [553, 270] width 679 height 540
